Goal: Task Accomplishment & Management: Manage account settings

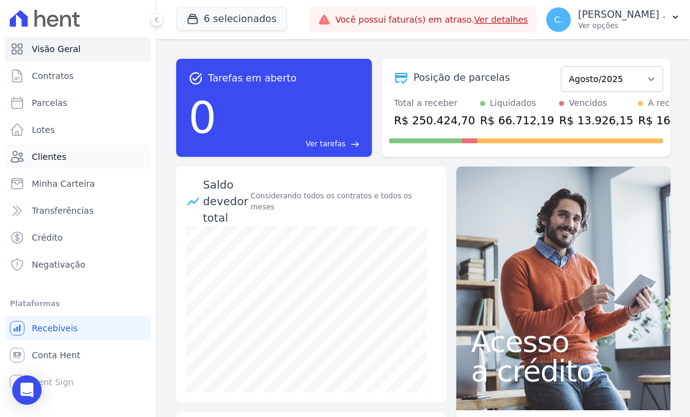
click at [85, 159] on link "Clientes" at bounding box center [78, 156] width 146 height 24
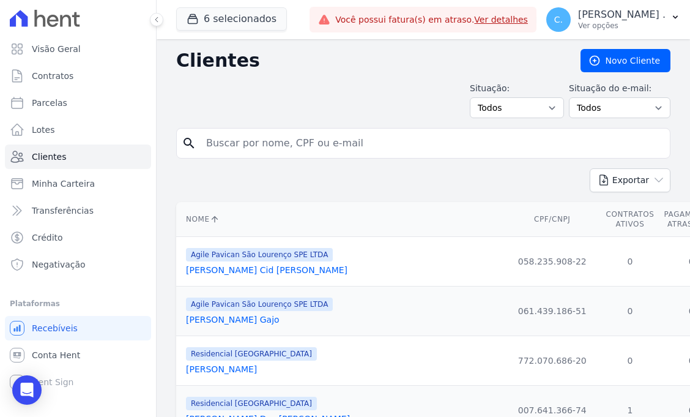
click at [232, 128] on div "search" at bounding box center [423, 143] width 495 height 31
click at [234, 133] on input "search" at bounding box center [432, 143] width 466 height 24
type input "[PERSON_NAME]"
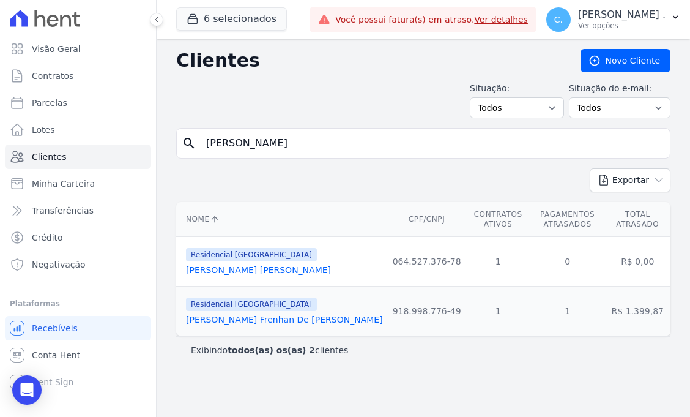
click at [294, 324] on link "[PERSON_NAME] Frenhan De [PERSON_NAME]" at bounding box center [284, 320] width 197 height 10
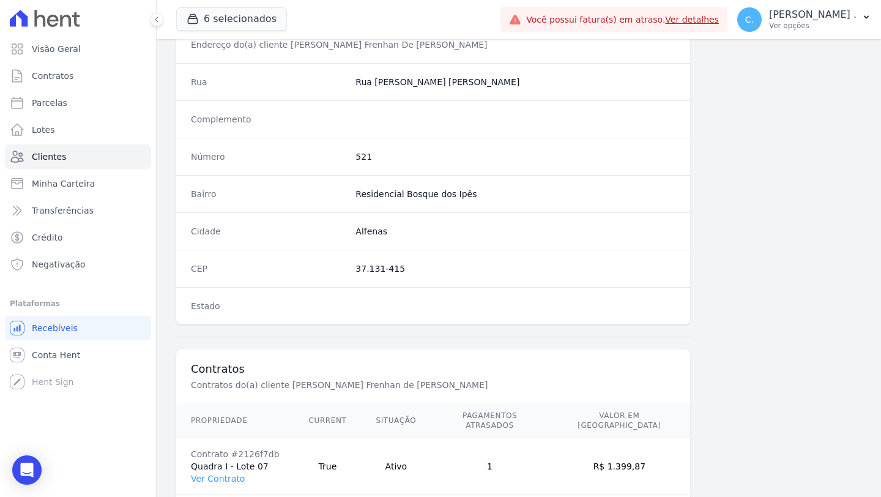
scroll to position [648, 0]
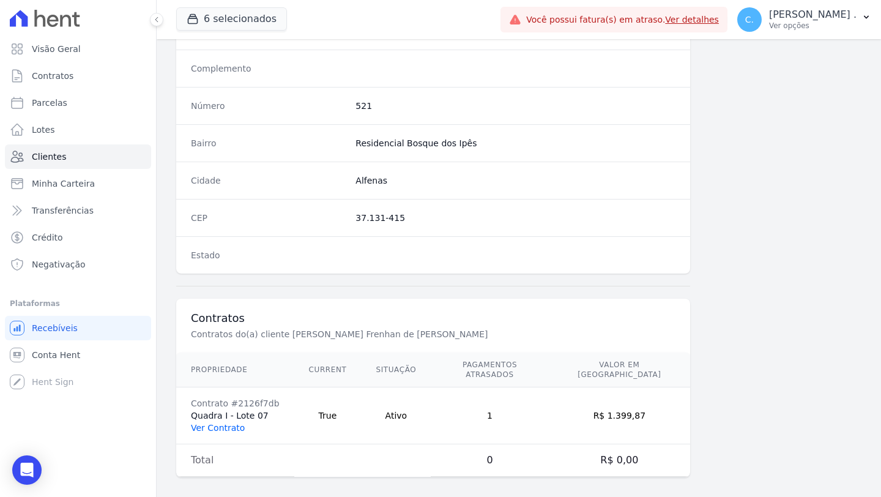
click at [212, 416] on link "Ver Contrato" at bounding box center [218, 428] width 54 height 10
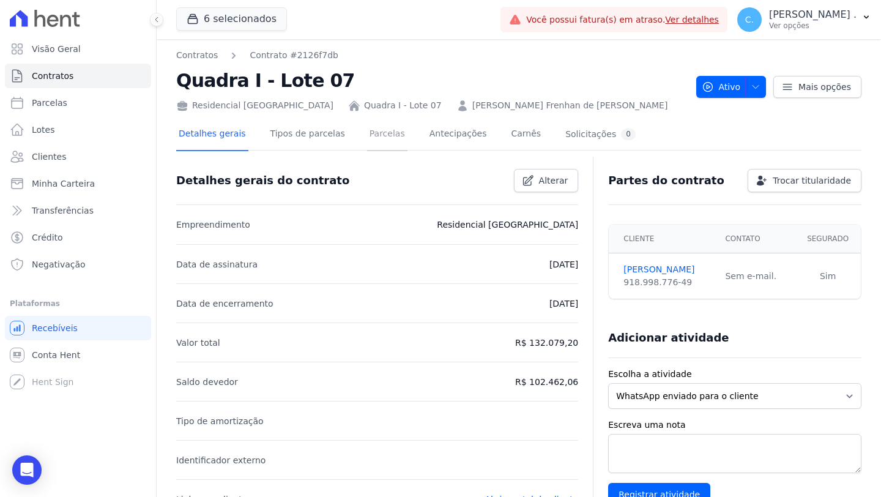
click at [387, 128] on link "Parcelas" at bounding box center [387, 135] width 40 height 32
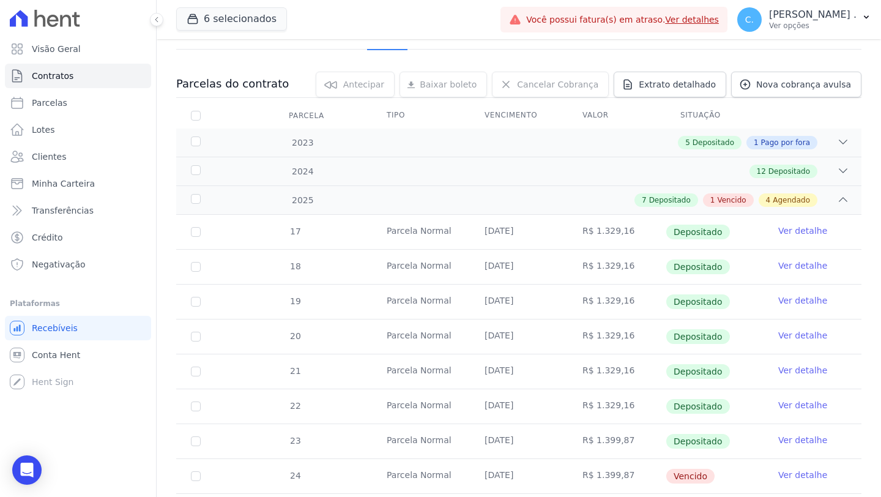
scroll to position [349, 0]
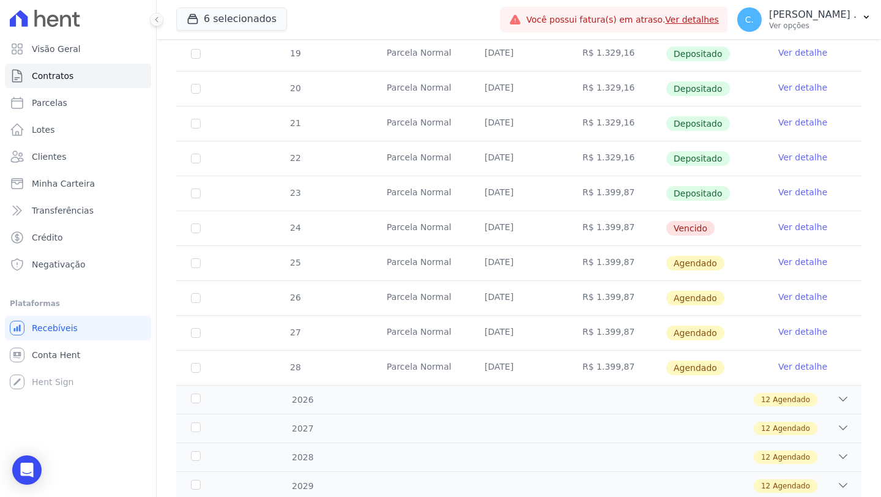
click at [690, 226] on link "Ver detalhe" at bounding box center [802, 227] width 49 height 12
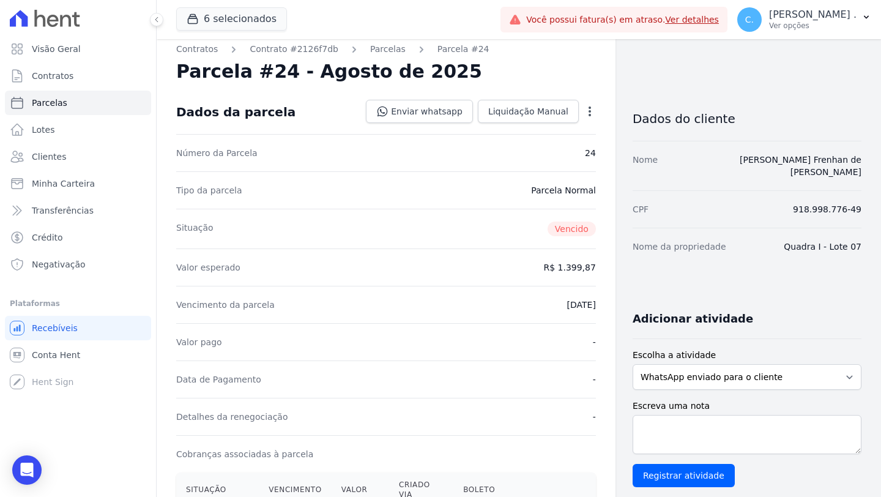
scroll to position [21, 0]
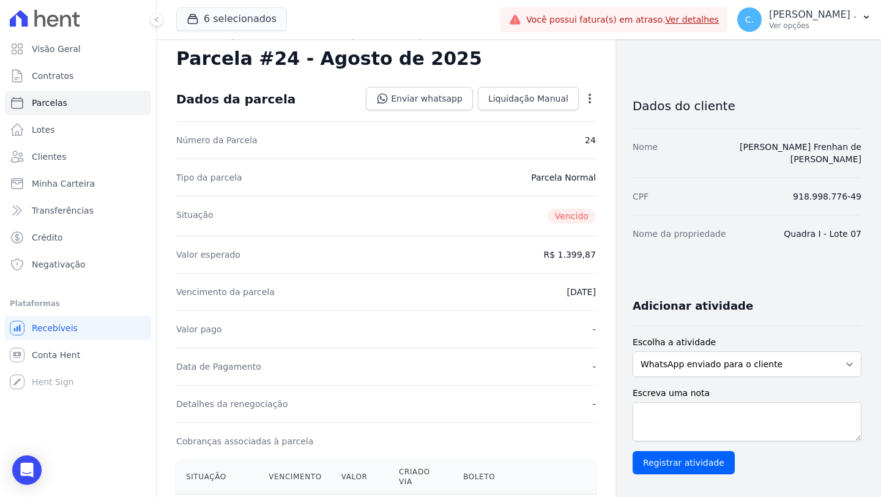
click at [585, 98] on icon "button" at bounding box center [590, 98] width 12 height 12
click at [535, 116] on link "Alterar" at bounding box center [537, 115] width 108 height 22
click at [580, 294] on input "[DATE]" at bounding box center [547, 291] width 97 height 26
type input "[DATE]"
click at [567, 101] on span "Salvar" at bounding box center [572, 98] width 27 height 12
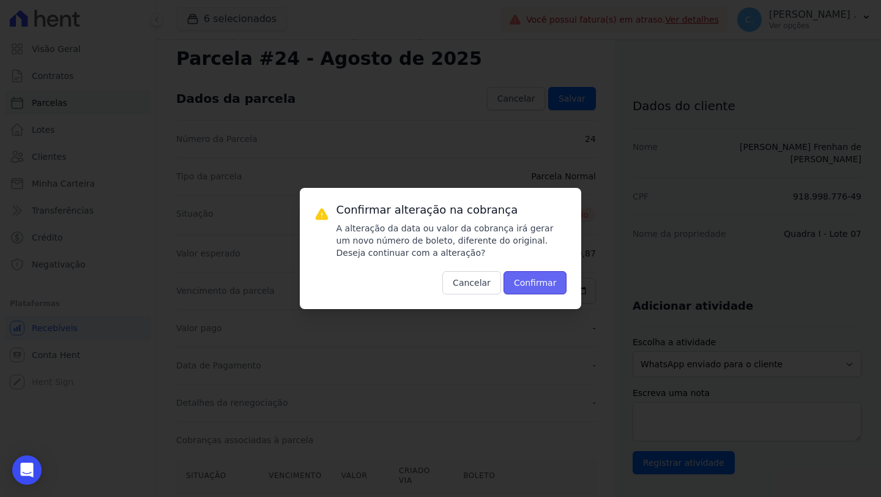
click at [556, 288] on button "Confirmar" at bounding box center [536, 282] width 64 height 23
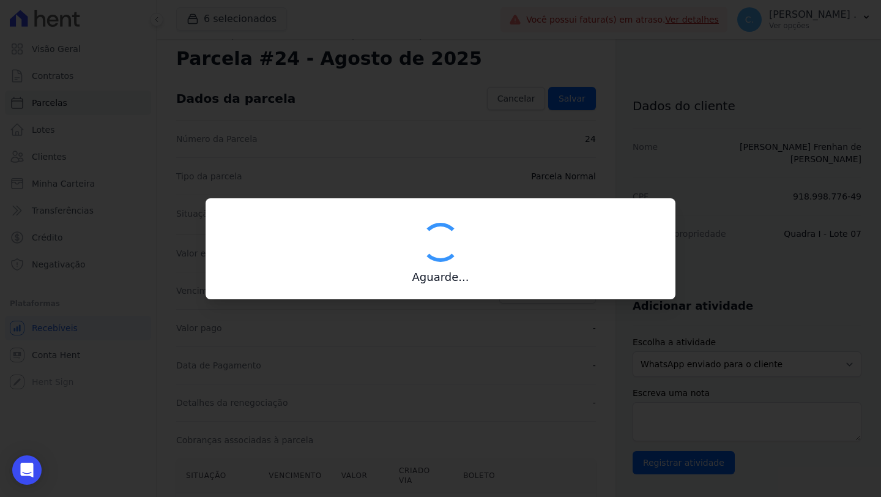
type input "00190000090335103300000640082178411690000139987"
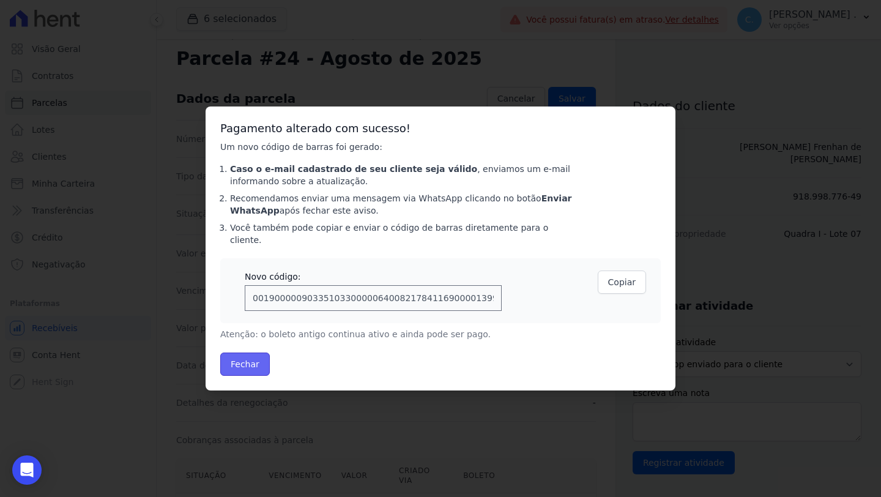
click at [258, 360] on button "Fechar" at bounding box center [245, 364] width 50 height 23
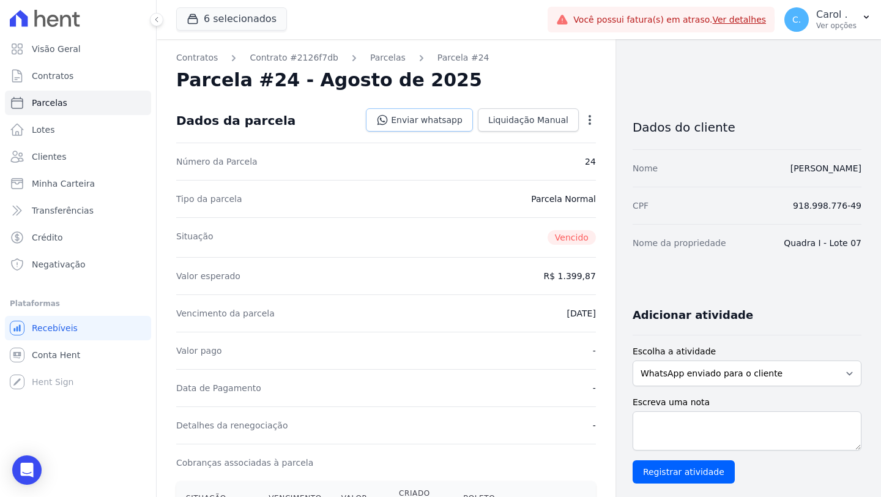
click at [460, 121] on link "Enviar whatsapp" at bounding box center [419, 119] width 107 height 23
